Goal: Information Seeking & Learning: Check status

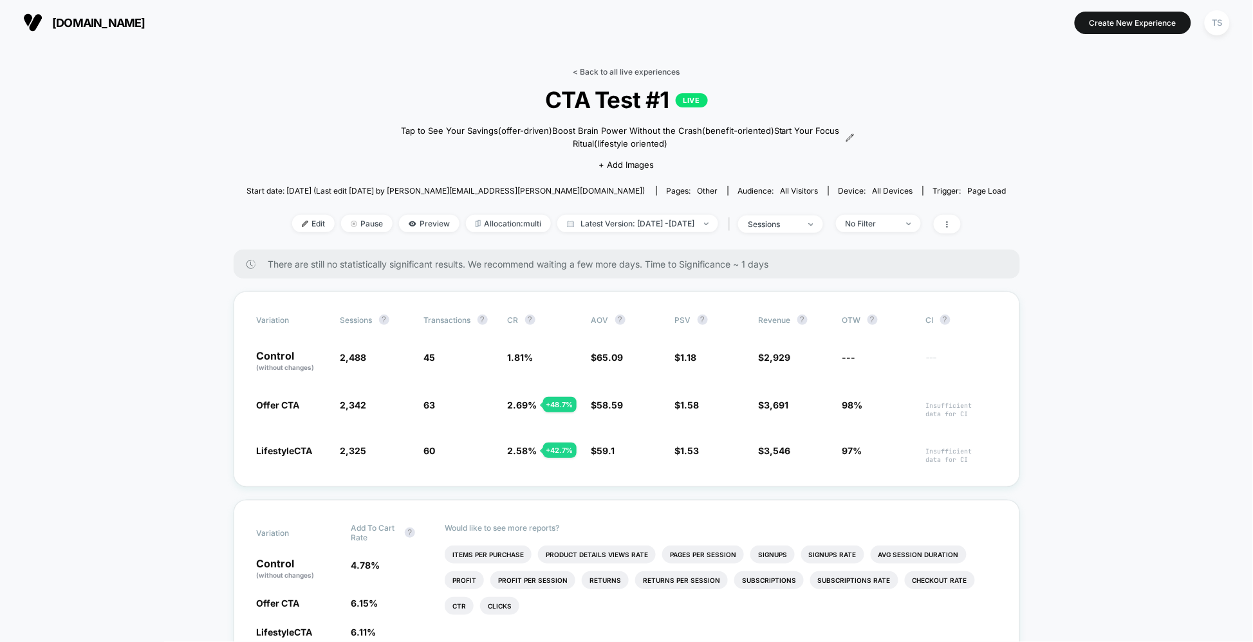
click at [620, 73] on link "< Back to all live experiences" at bounding box center [626, 72] width 107 height 10
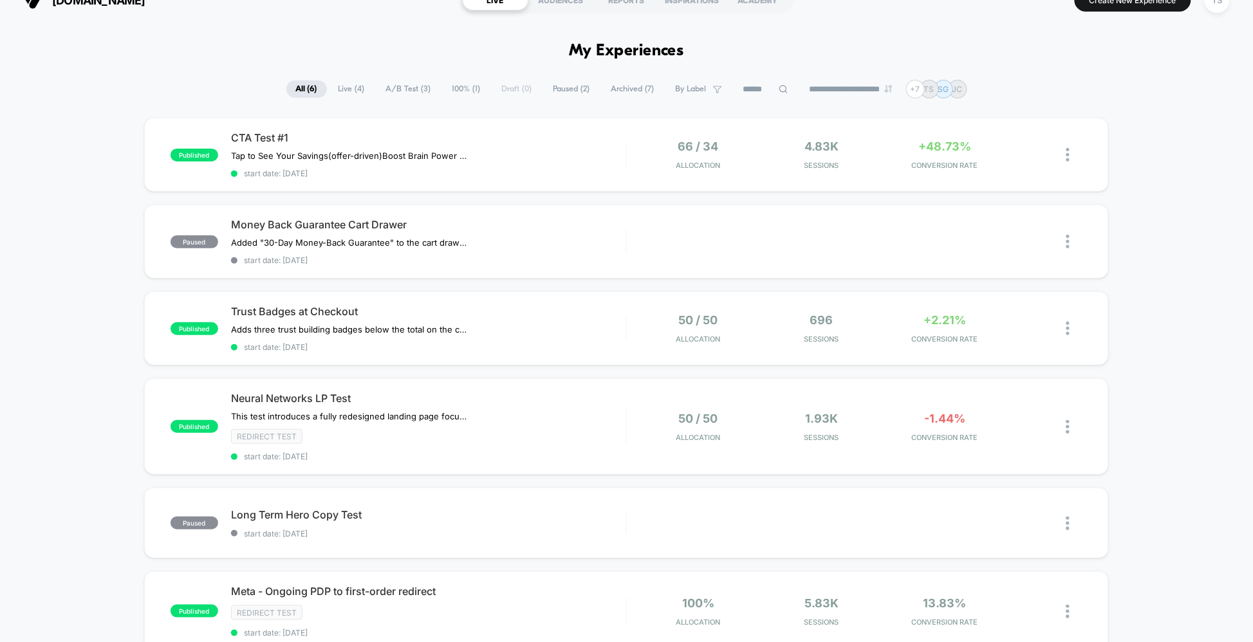
scroll to position [24, 0]
